Goal: Use online tool/utility: Use online tool/utility

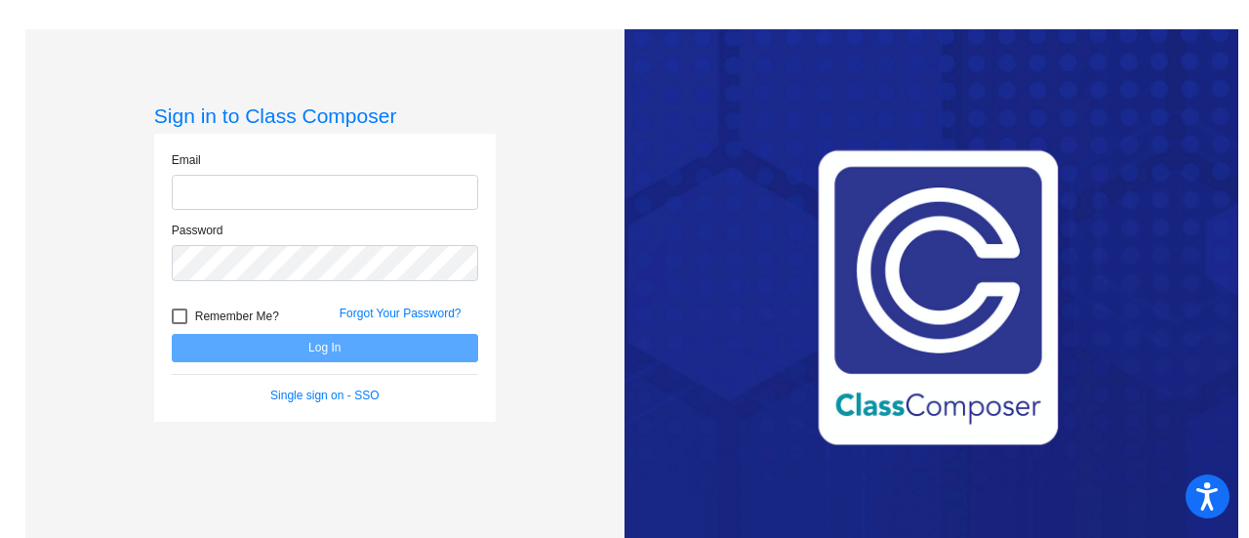
type input "[PERSON_NAME][EMAIL_ADDRESS][PERSON_NAME][DOMAIN_NAME]"
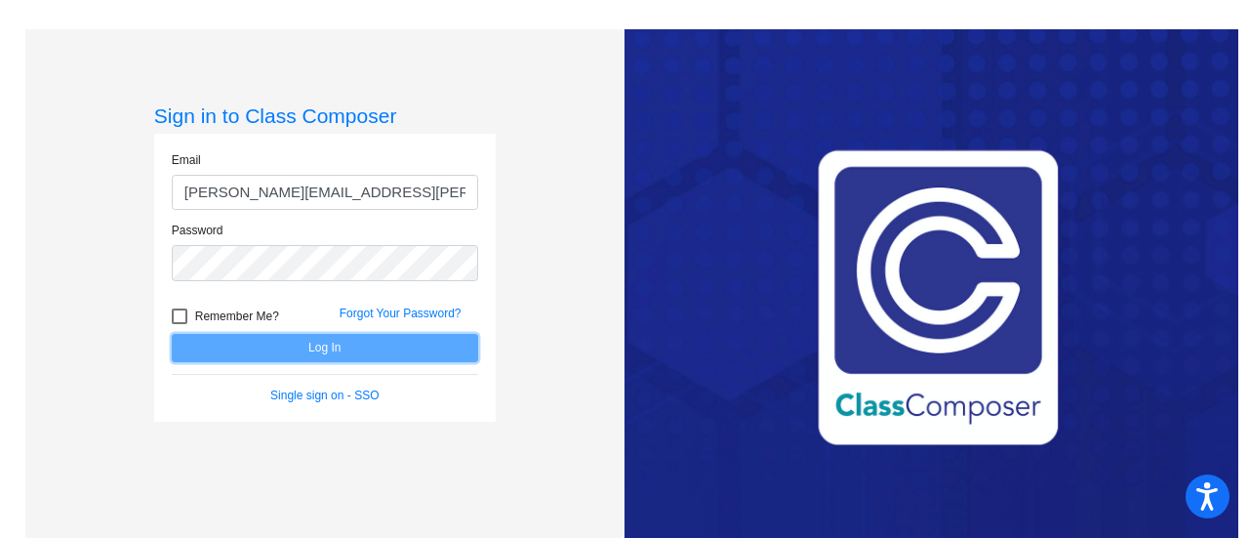
click at [355, 341] on button "Log In" at bounding box center [325, 348] width 306 height 28
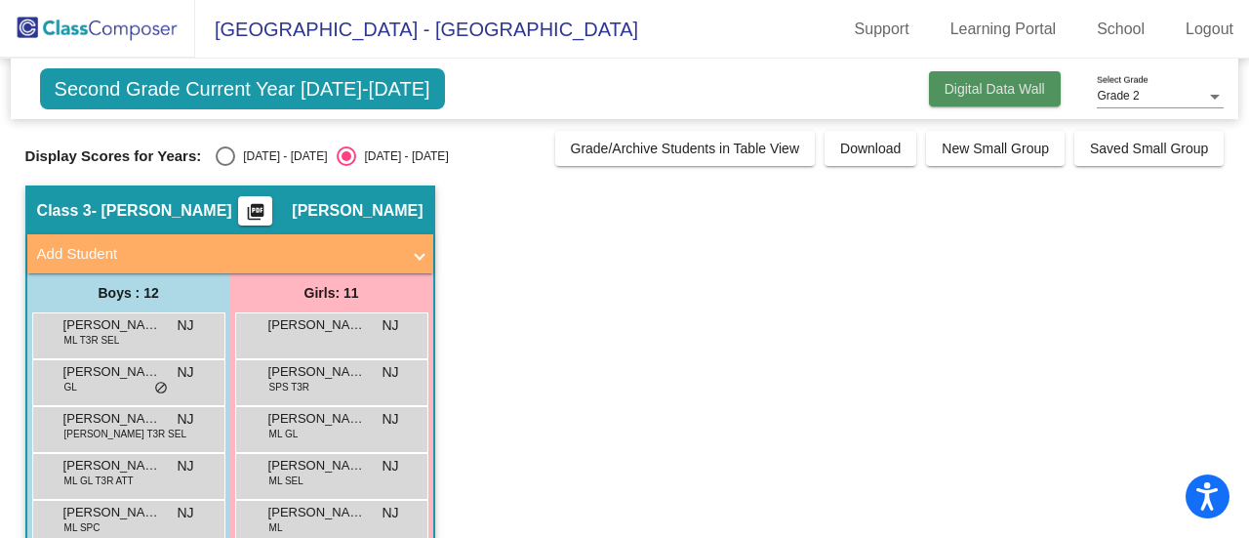
click at [964, 100] on button "Digital Data Wall" at bounding box center [995, 88] width 132 height 35
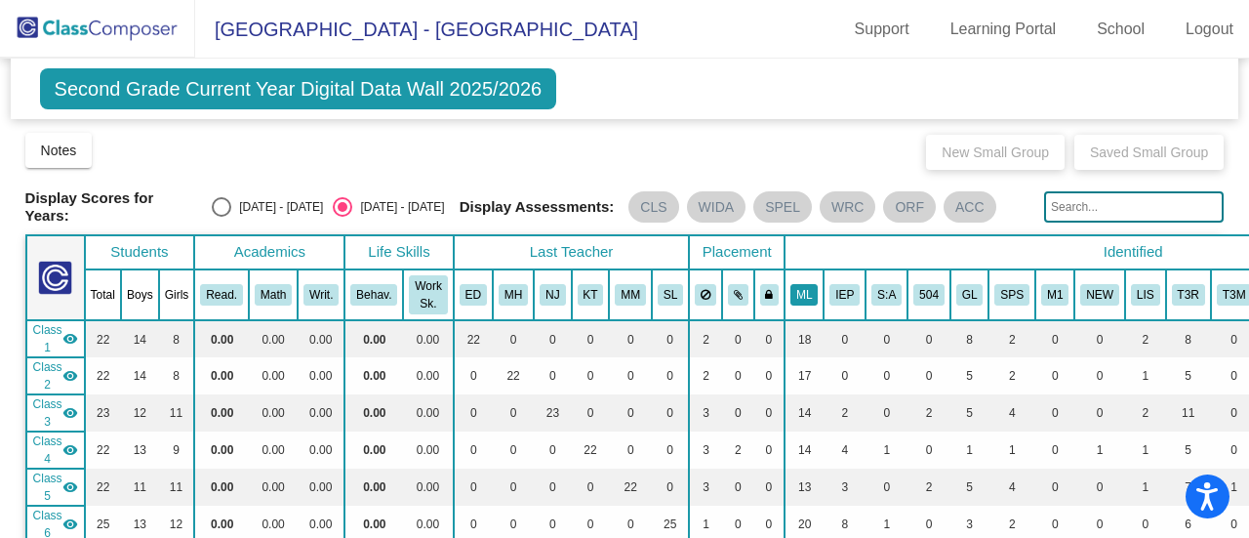
click at [805, 288] on button "ML" at bounding box center [803, 294] width 27 height 21
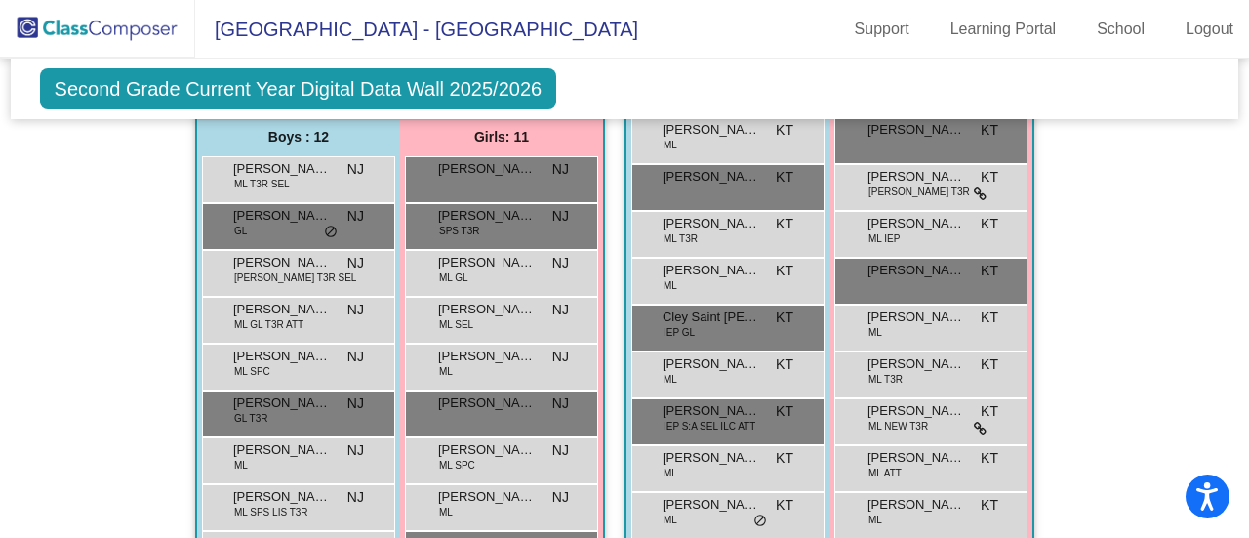
scroll to position [1318, 0]
